Goal: Transaction & Acquisition: Obtain resource

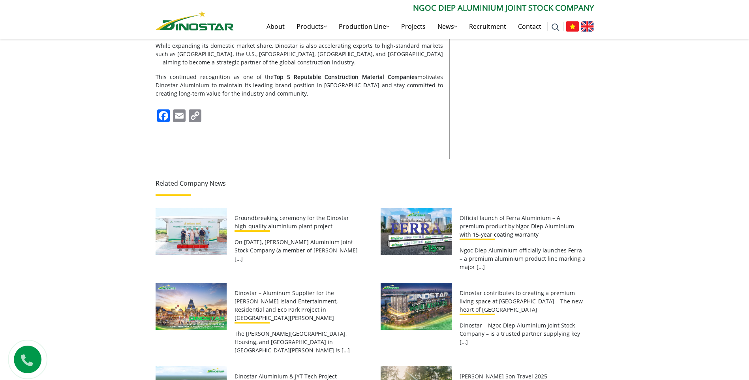
scroll to position [681, 0]
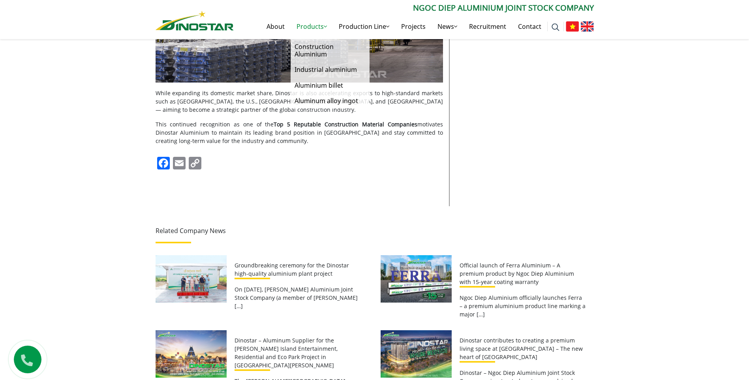
click at [291, 24] on link "Products" at bounding box center [312, 26] width 42 height 25
click at [306, 69] on link "Industrial aluminium" at bounding box center [330, 69] width 79 height 15
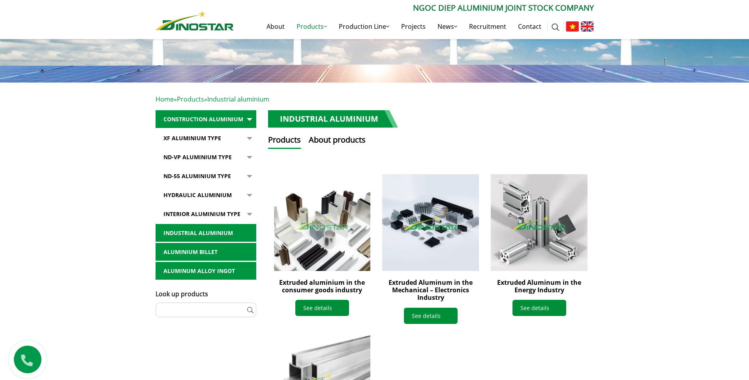
scroll to position [104, 0]
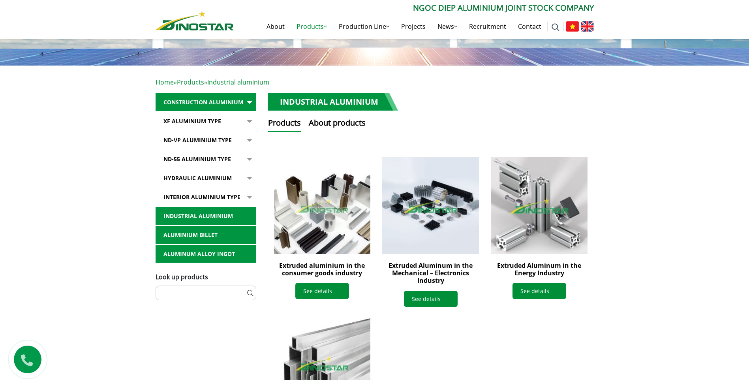
click at [519, 223] on img at bounding box center [539, 205] width 106 height 106
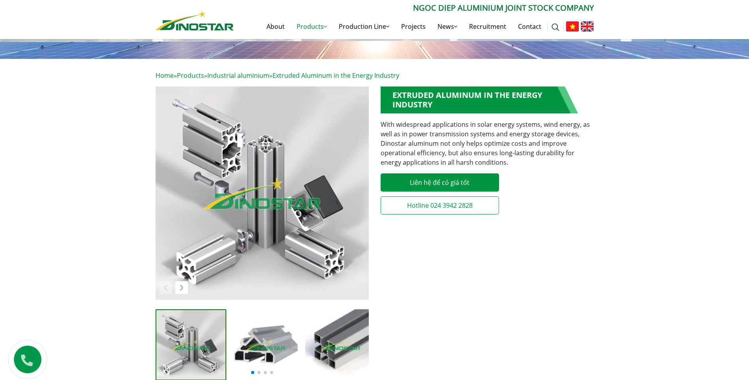
scroll to position [108, 0]
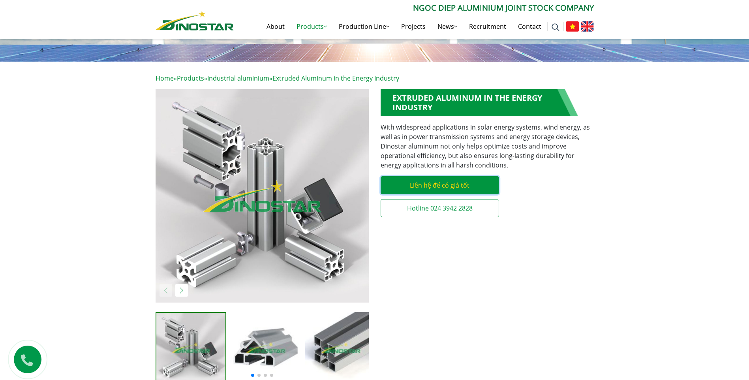
click at [459, 184] on link "Liên hệ để có giá tốt" at bounding box center [440, 185] width 118 height 18
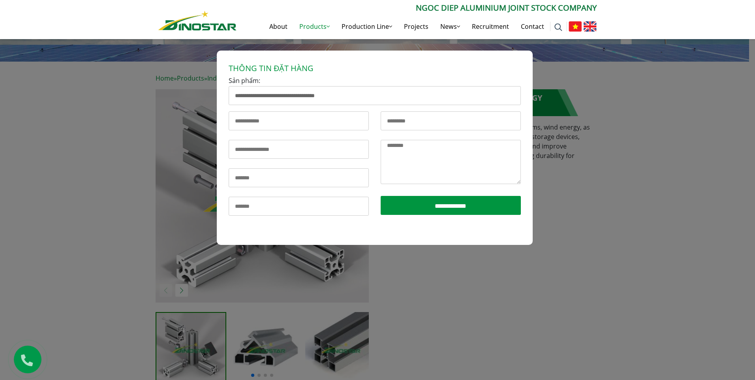
click at [576, 235] on div "**********" at bounding box center [377, 229] width 755 height 380
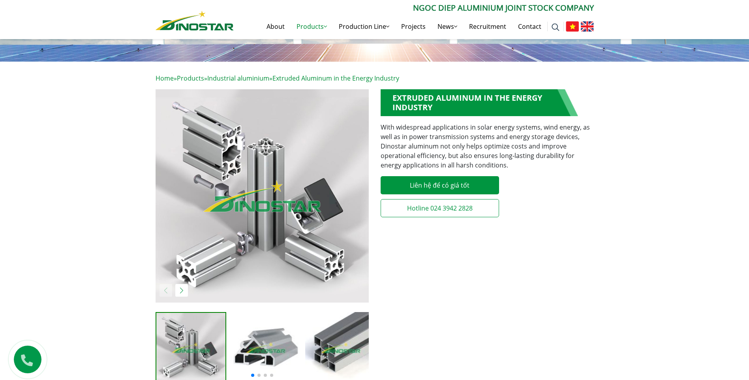
click at [453, 105] on h1 "Extruded Aluminum in the Energy Industry" at bounding box center [479, 102] width 197 height 27
drag, startPoint x: 376, startPoint y: 128, endPoint x: 608, endPoint y: 179, distance: 237.3
drag, startPoint x: 608, startPoint y: 179, endPoint x: 630, endPoint y: 179, distance: 22.1
